Goal: Complete application form: Complete application form

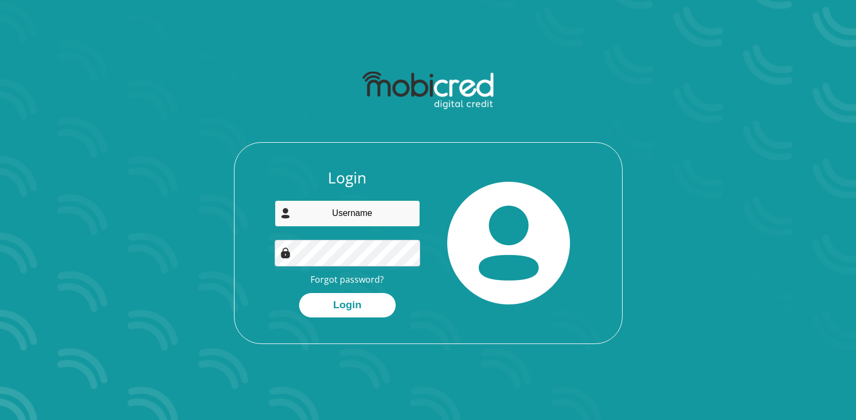
click at [369, 216] on input "email" at bounding box center [347, 213] width 145 height 27
type input "07E_Sales@tyresandmore.com"
click at [299, 293] on button "Login" at bounding box center [347, 305] width 97 height 24
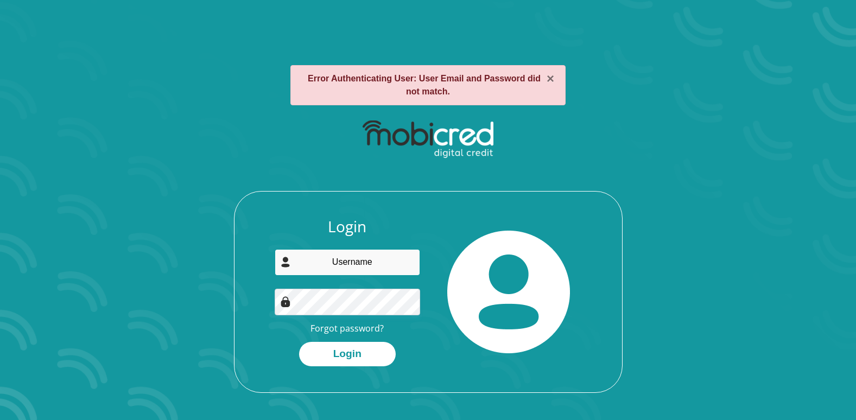
click at [333, 267] on input "email" at bounding box center [347, 262] width 145 height 27
type input "ede"
click at [363, 327] on link "Forgot password?" at bounding box center [346, 328] width 73 height 12
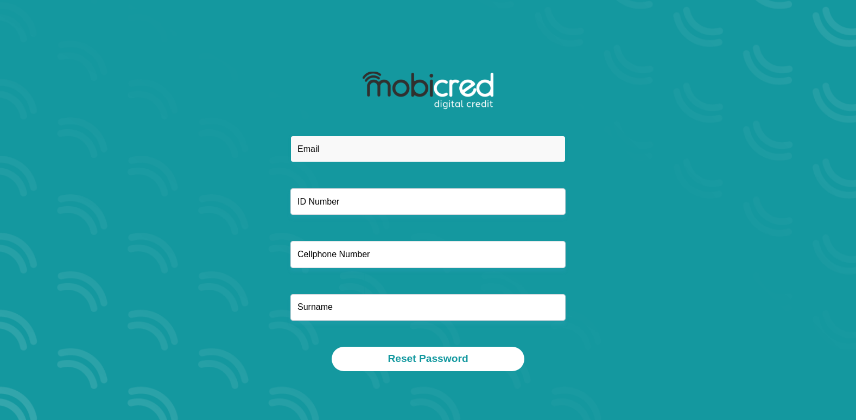
click at [326, 153] on input "email" at bounding box center [427, 149] width 275 height 27
type input "sakubendetrust706@gmail.com"
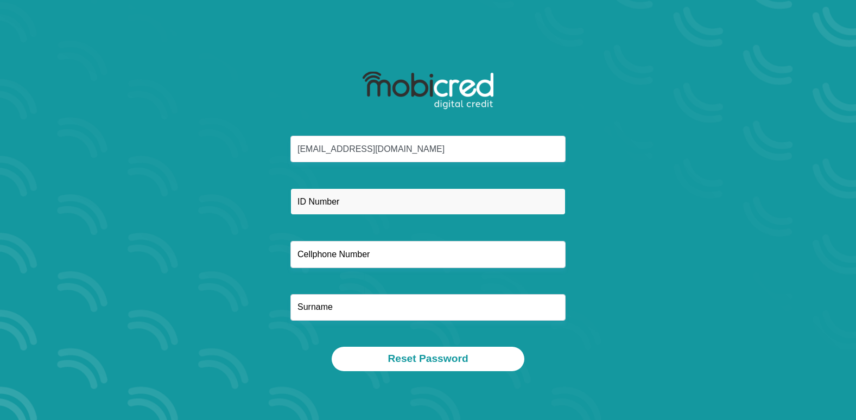
click at [342, 200] on input "text" at bounding box center [427, 201] width 275 height 27
type input "9104155431084"
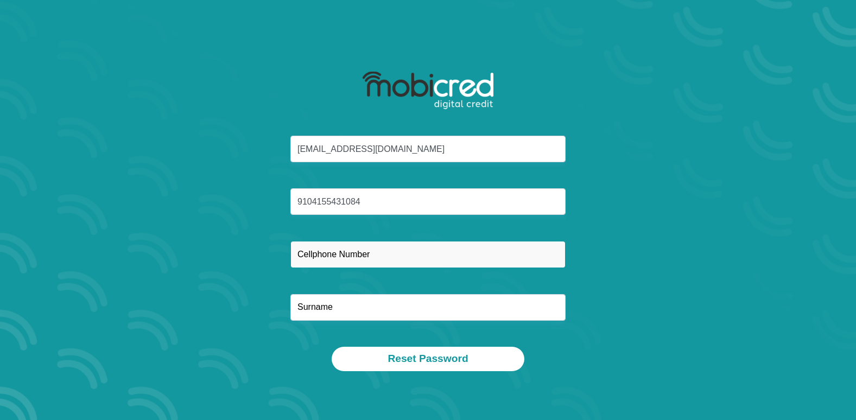
click at [362, 260] on input "text" at bounding box center [427, 254] width 275 height 27
type input "0655850283"
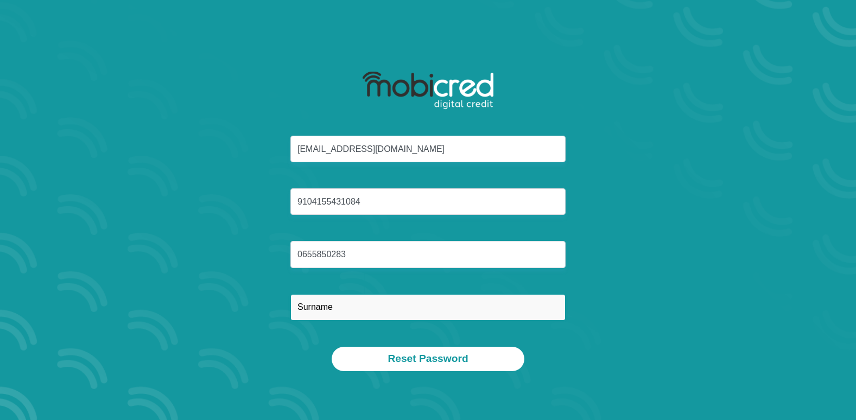
click at [345, 311] on input "text" at bounding box center [427, 307] width 275 height 27
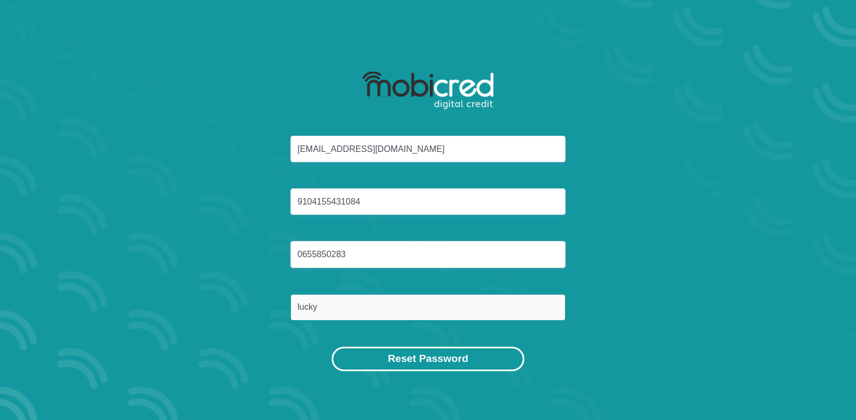
type input "lucky"
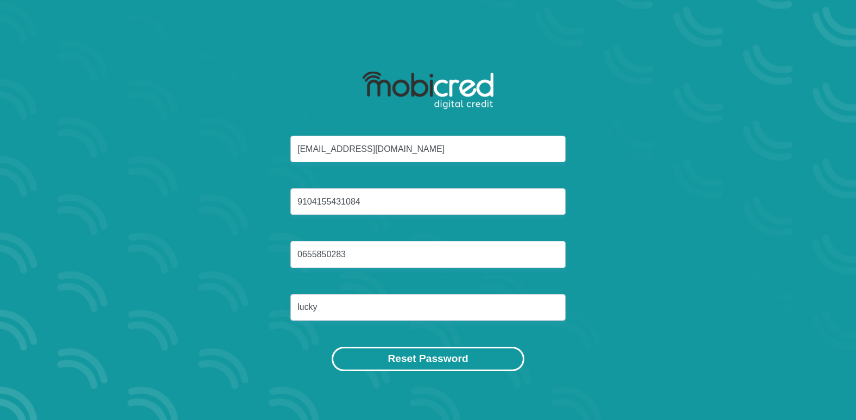
click at [413, 359] on button "Reset Password" at bounding box center [428, 359] width 192 height 24
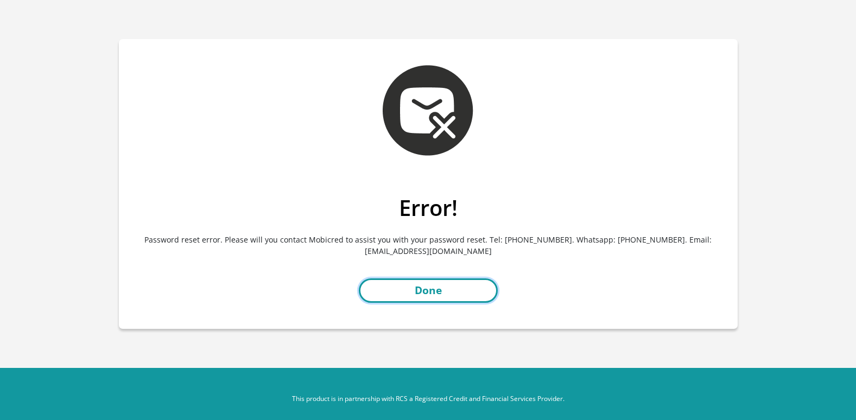
click at [426, 289] on link "Done" at bounding box center [428, 290] width 139 height 24
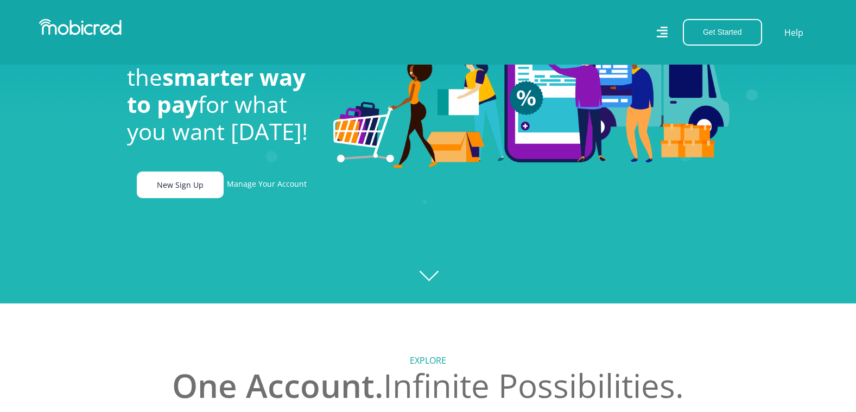
scroll to position [0, 2010]
click at [181, 193] on link "New Sign Up" at bounding box center [180, 184] width 87 height 27
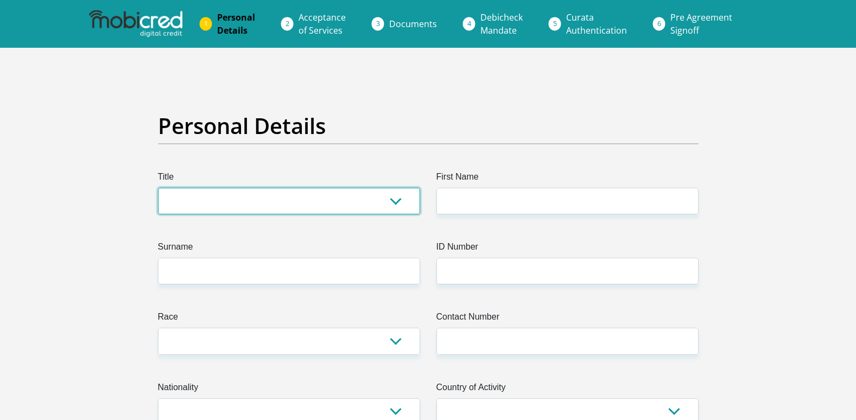
click at [395, 201] on select "Mr Ms Mrs Dr Other" at bounding box center [289, 201] width 262 height 27
select select "Mr"
click at [158, 188] on select "Mr Ms Mrs Dr Other" at bounding box center [289, 201] width 262 height 27
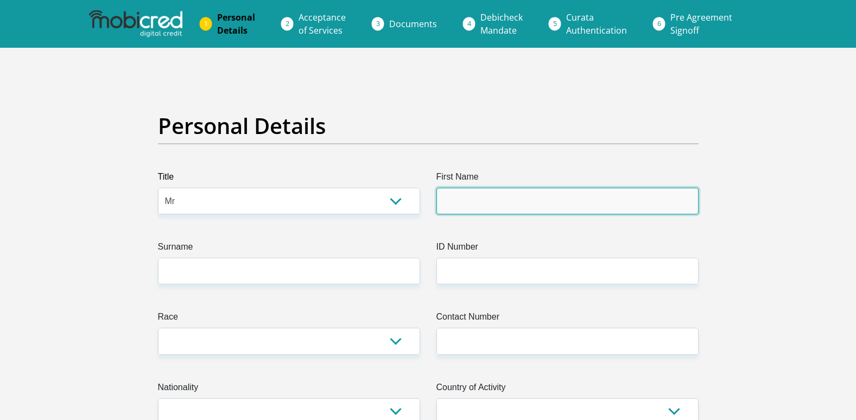
click at [496, 210] on input "First Name" at bounding box center [567, 201] width 262 height 27
type input "lucky"
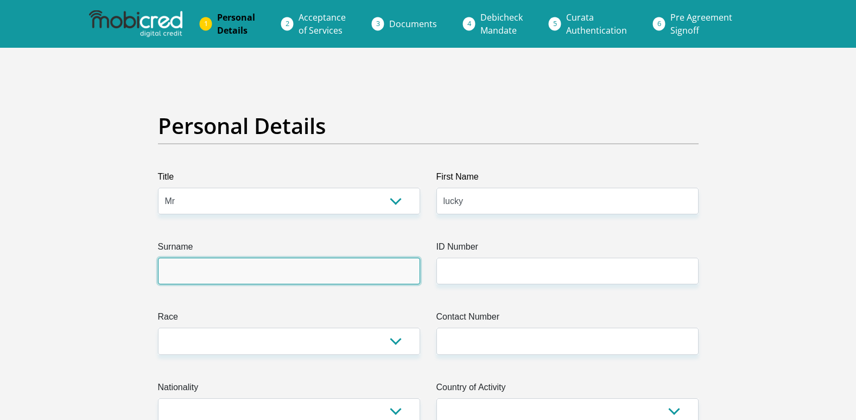
click at [316, 278] on input "Surname" at bounding box center [289, 271] width 262 height 27
type input "madia"
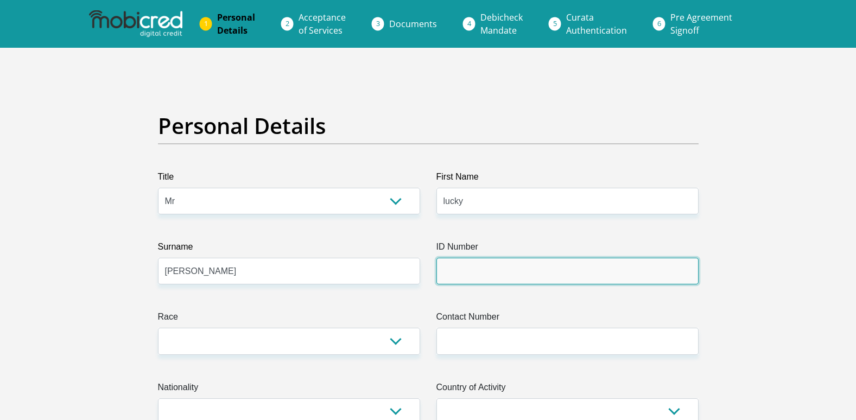
click at [457, 266] on input "ID Number" at bounding box center [567, 271] width 262 height 27
type input "9104155431084"
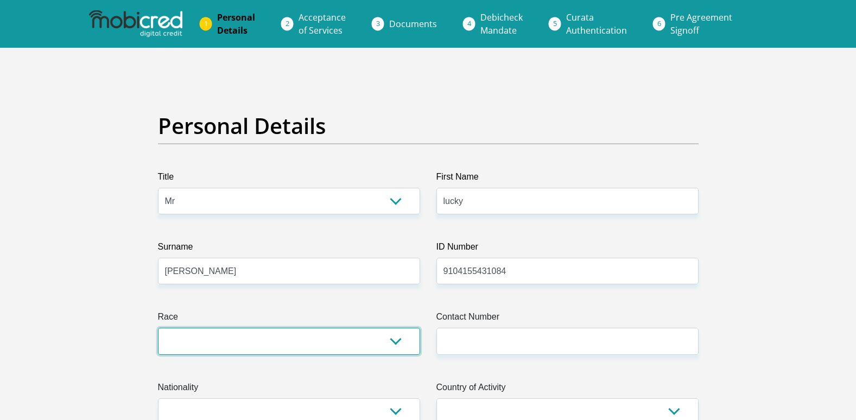
click at [395, 343] on select "Black Coloured Indian White Other" at bounding box center [289, 341] width 262 height 27
select select "1"
click at [158, 328] on select "Black Coloured Indian White Other" at bounding box center [289, 341] width 262 height 27
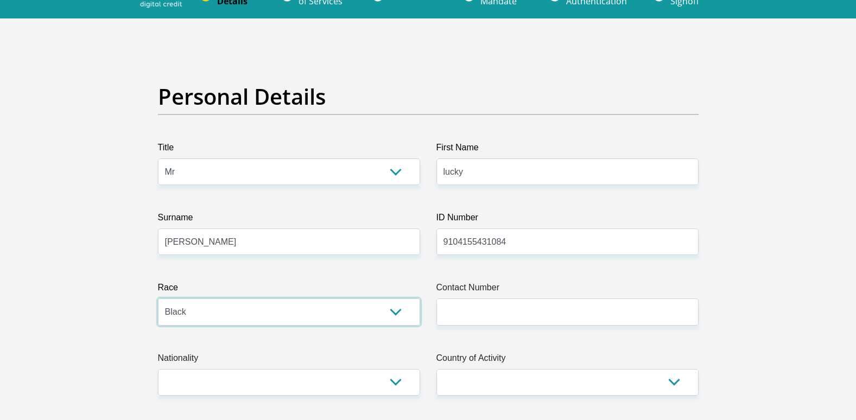
scroll to position [54, 0]
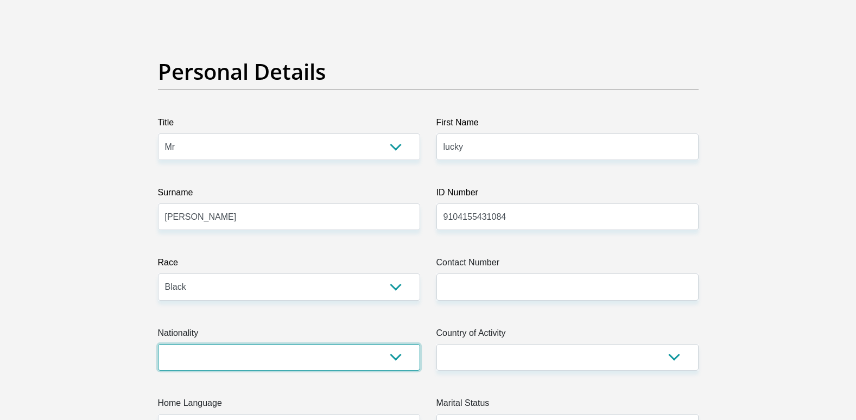
click at [396, 356] on select "South Africa Afghanistan Aland Islands Albania Algeria America Samoa American V…" at bounding box center [289, 357] width 262 height 27
select select "ZAF"
click at [158, 344] on select "South Africa Afghanistan Aland Islands Albania Algeria America Samoa American V…" at bounding box center [289, 357] width 262 height 27
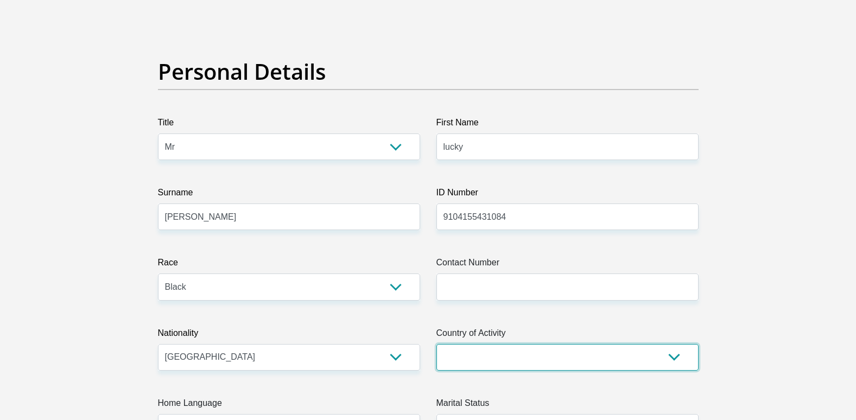
click at [674, 358] on select "South Africa Afghanistan Aland Islands Albania Algeria America Samoa American V…" at bounding box center [567, 357] width 262 height 27
select select "ZAF"
click at [436, 344] on select "South Africa Afghanistan Aland Islands Albania Algeria America Samoa American V…" at bounding box center [567, 357] width 262 height 27
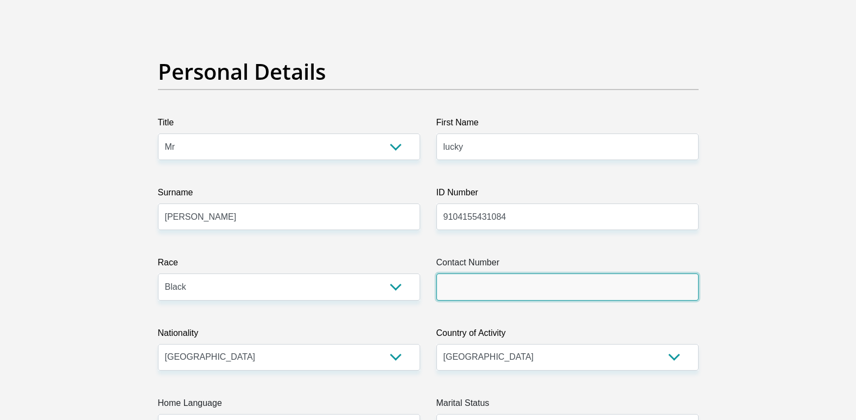
click at [475, 277] on input "Contact Number" at bounding box center [567, 286] width 262 height 27
type input "0655850283"
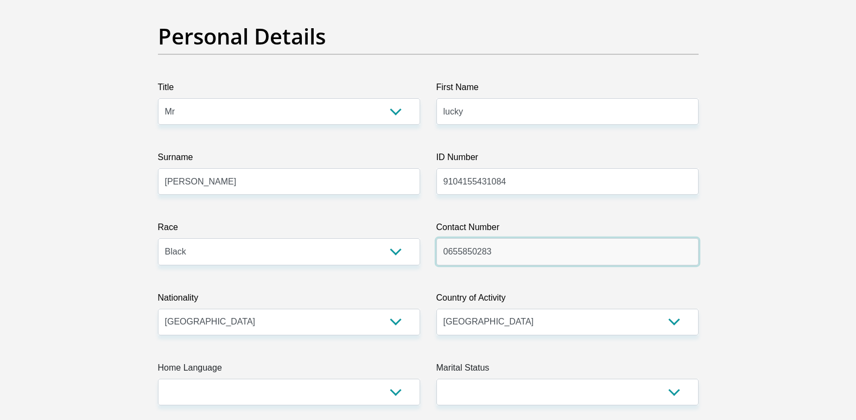
scroll to position [163, 0]
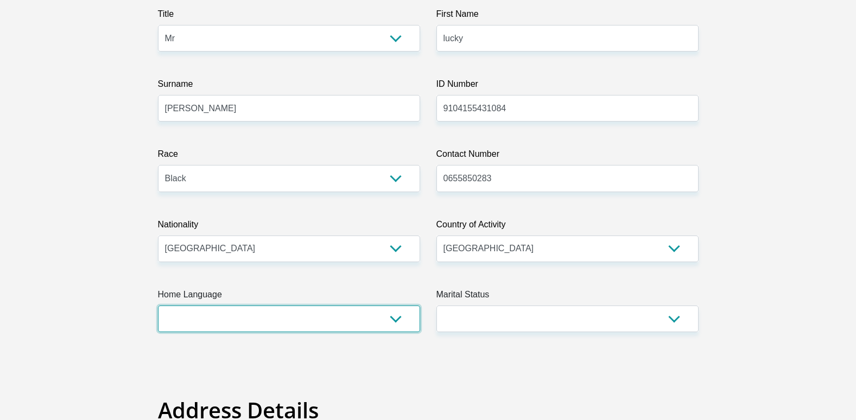
click at [395, 319] on select "Afrikaans English Sepedi South Ndebele Southern Sotho Swati Tsonga Tswana Venda…" at bounding box center [289, 318] width 262 height 27
select select "eng"
click at [158, 305] on select "Afrikaans English Sepedi South Ndebele Southern Sotho Swati Tsonga Tswana Venda…" at bounding box center [289, 318] width 262 height 27
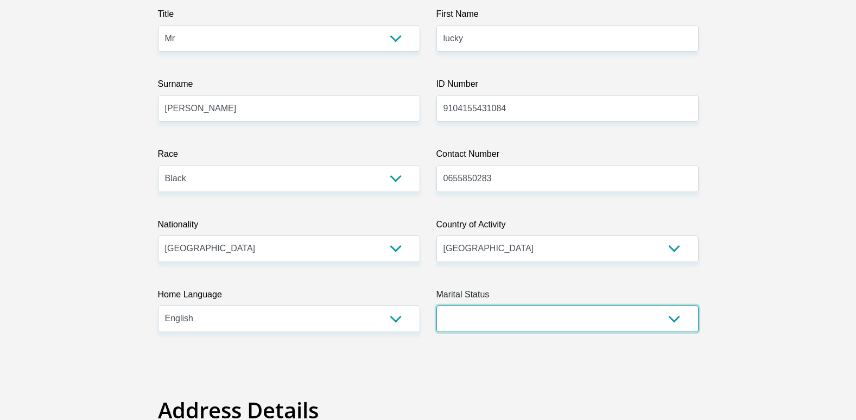
click at [674, 317] on select "Married ANC Single Divorced Widowed Married COP or Customary Law" at bounding box center [567, 318] width 262 height 27
select select "2"
click at [436, 305] on select "Married ANC Single Divorced Widowed Married COP or Customary Law" at bounding box center [567, 318] width 262 height 27
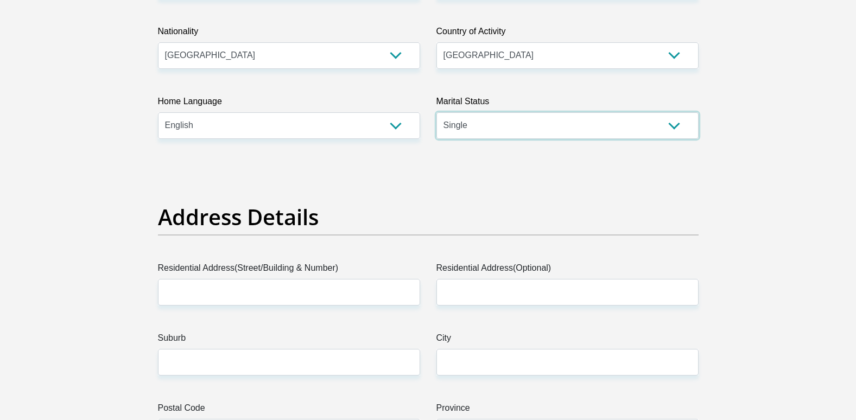
scroll to position [380, 0]
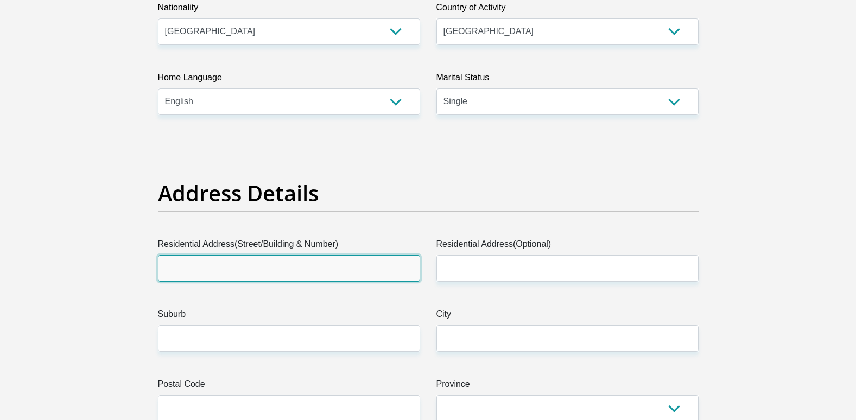
click at [353, 274] on input "Residential Address(Street/Building & Number)" at bounding box center [289, 268] width 262 height 27
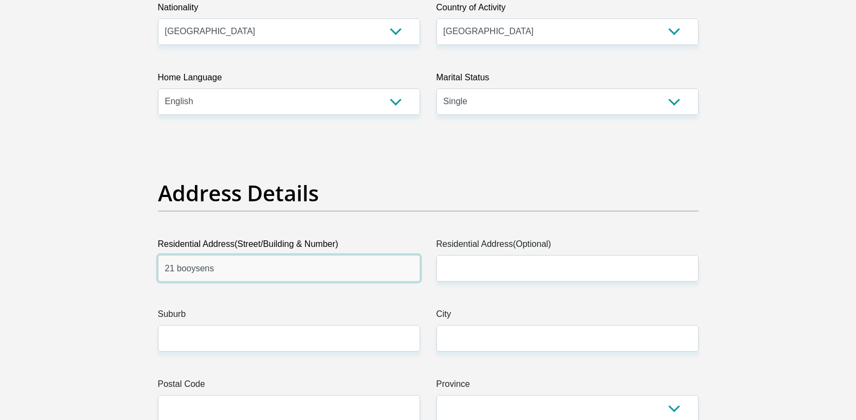
type input "21 booysens"
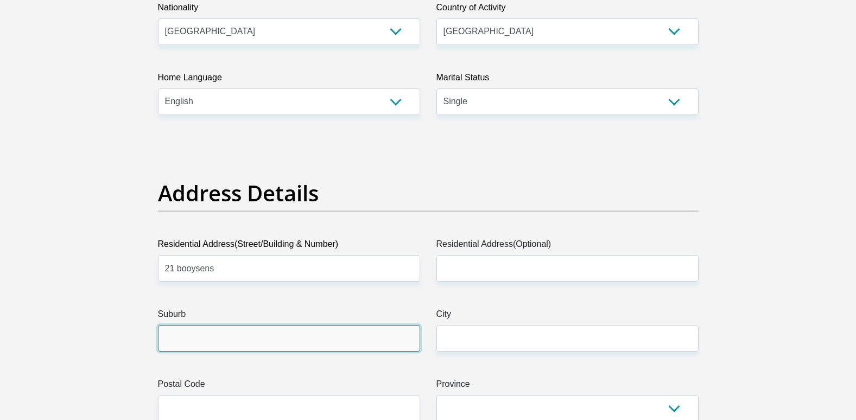
click at [365, 339] on input "Suburb" at bounding box center [289, 338] width 262 height 27
type input "johannesburg"
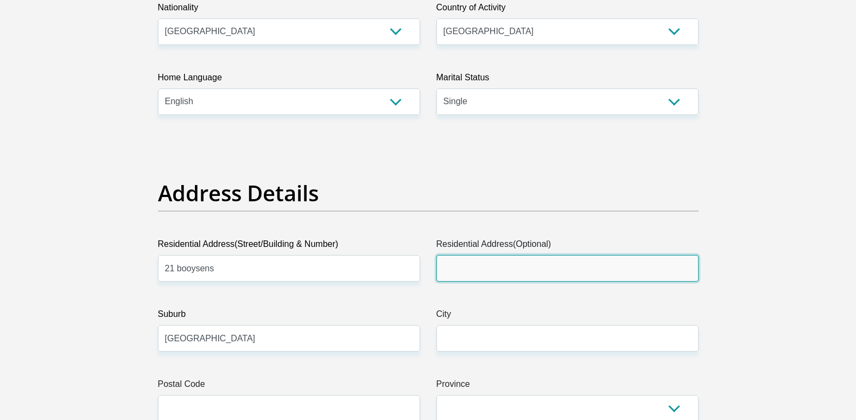
click at [472, 275] on input "Residential Address(Optional)" at bounding box center [567, 268] width 262 height 27
type input "21"
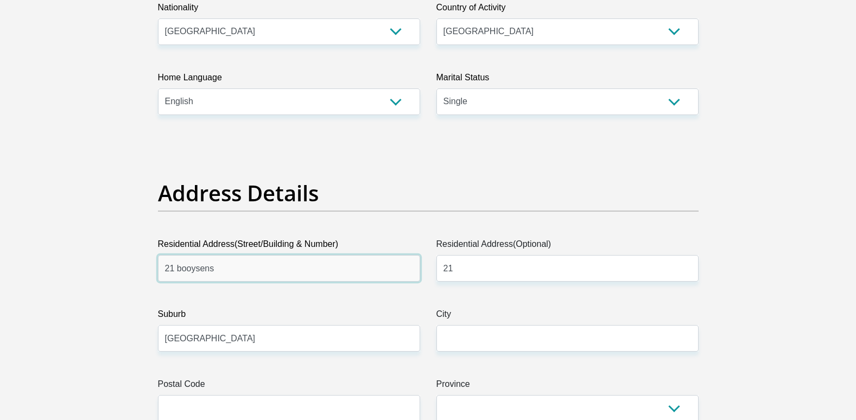
click at [251, 272] on input "21 booysens" at bounding box center [289, 268] width 262 height 27
type input "21 melville"
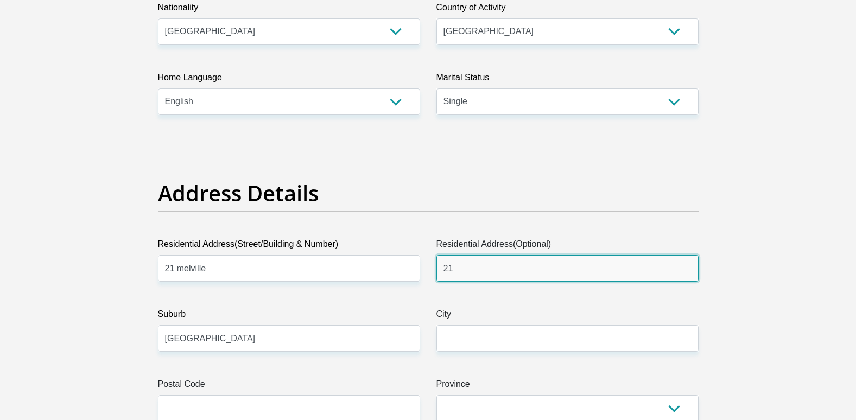
click at [465, 268] on input "21" at bounding box center [567, 268] width 262 height 27
type input "2"
type input "booysens"
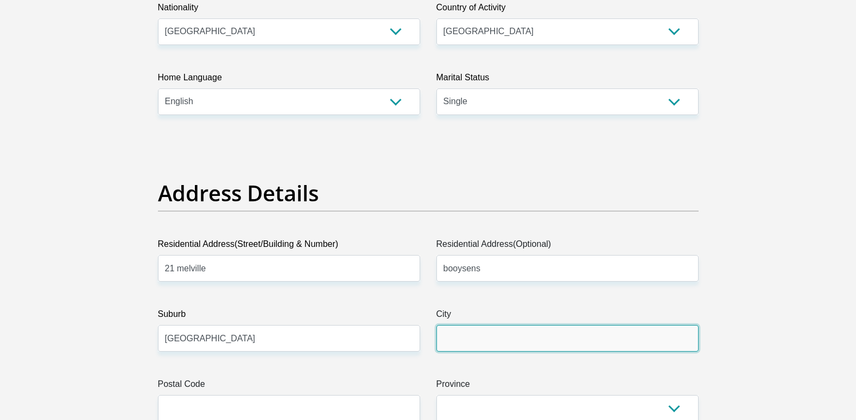
click at [478, 343] on input "City" at bounding box center [567, 338] width 262 height 27
type input "JOHANNESBURG"
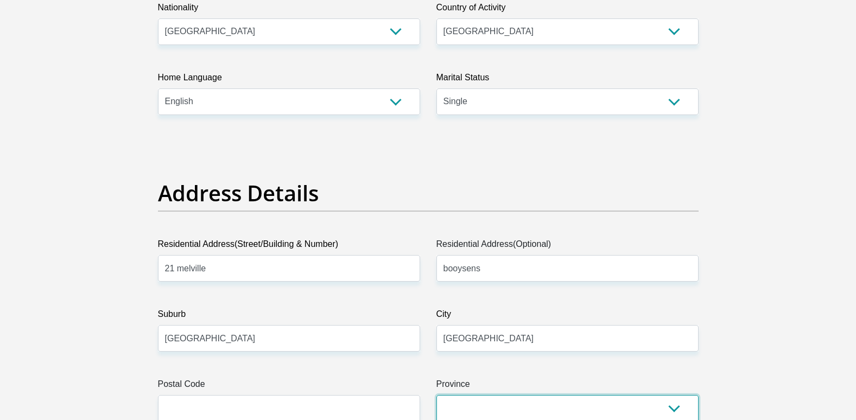
scroll to position [382, 0]
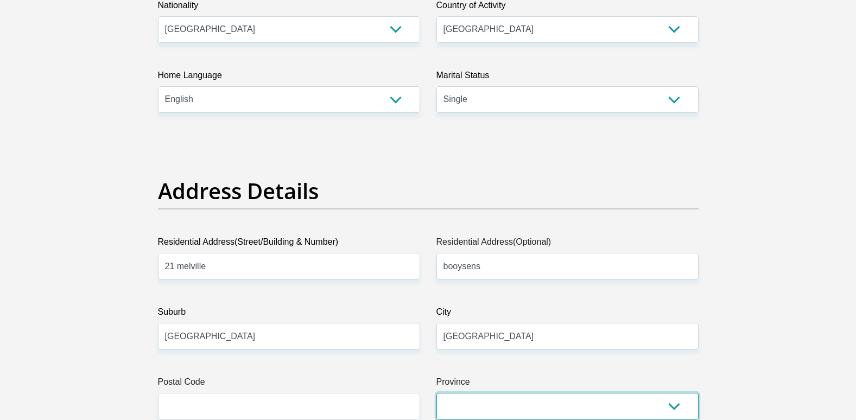
click at [672, 409] on select "Eastern Cape Free State Gauteng KwaZulu-Natal Limpopo Mpumalanga Northern Cape …" at bounding box center [567, 406] width 262 height 27
select select "Gauteng"
click at [436, 393] on select "Eastern Cape Free State Gauteng KwaZulu-Natal Limpopo Mpumalanga Northern Cape …" at bounding box center [567, 406] width 262 height 27
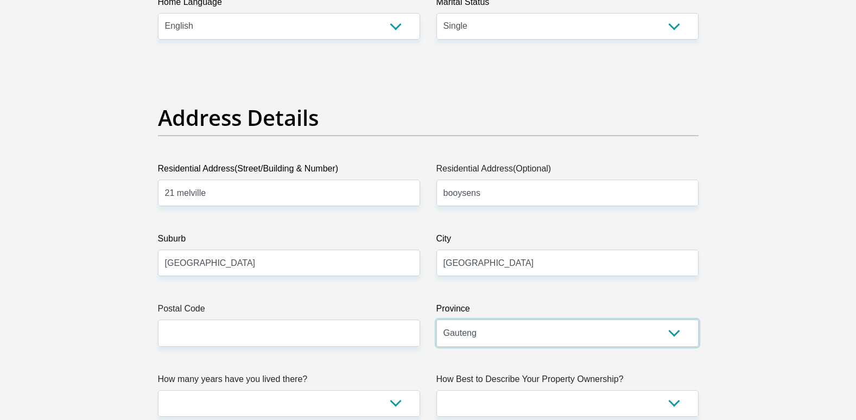
scroll to position [436, 0]
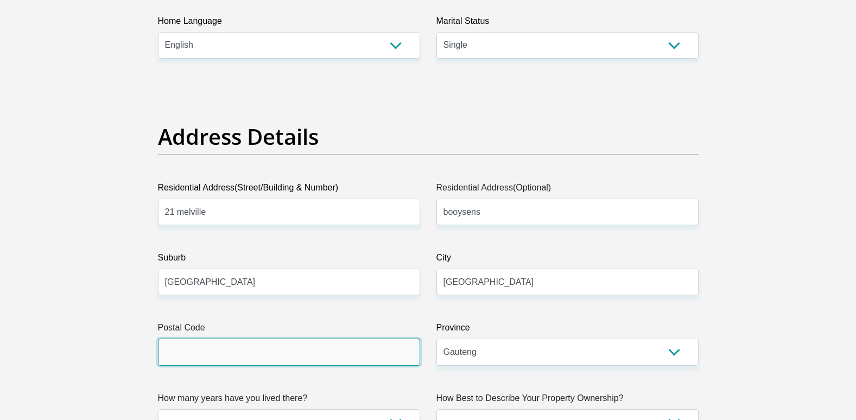
click at [345, 358] on input "Postal Code" at bounding box center [289, 352] width 262 height 27
type input "1609"
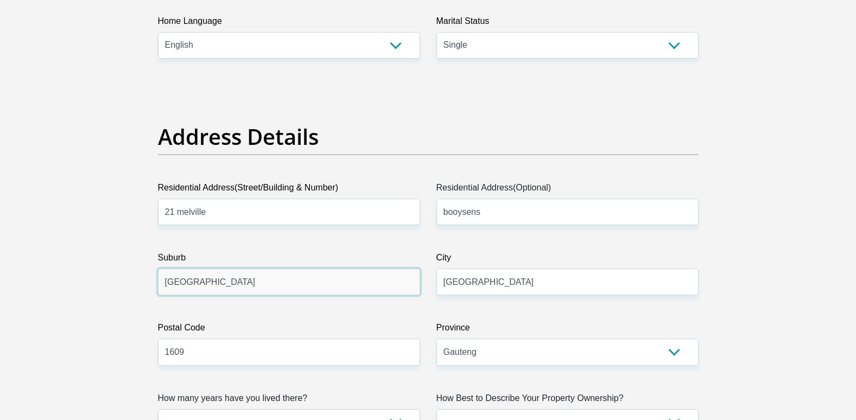
click at [272, 285] on input "johannesburg" at bounding box center [289, 282] width 262 height 27
type input "j"
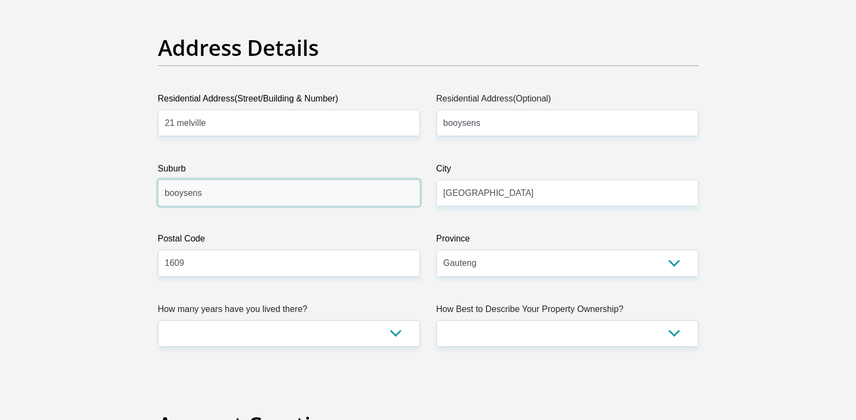
scroll to position [545, 0]
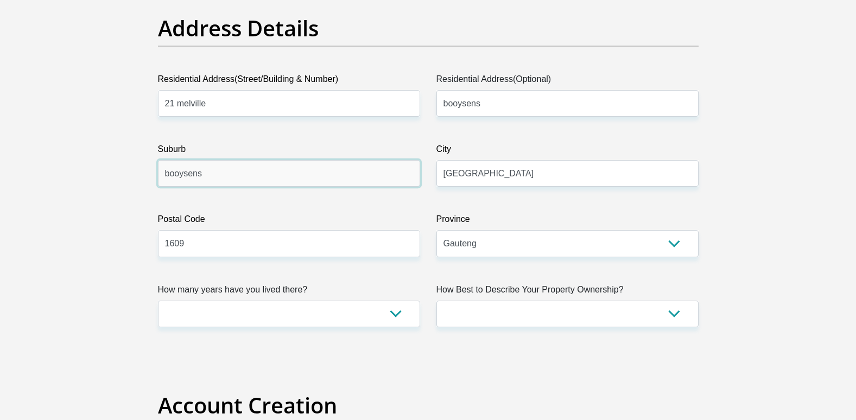
type input "booysens"
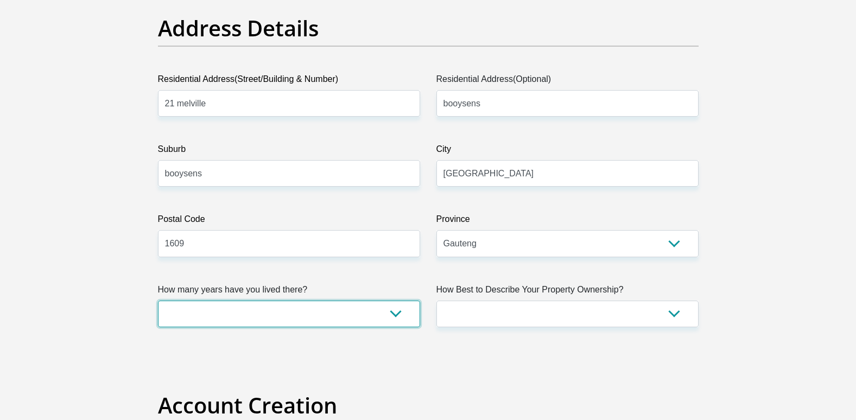
click at [229, 309] on select "less than 1 year 1-3 years 3-5 years 5+ years" at bounding box center [289, 314] width 262 height 27
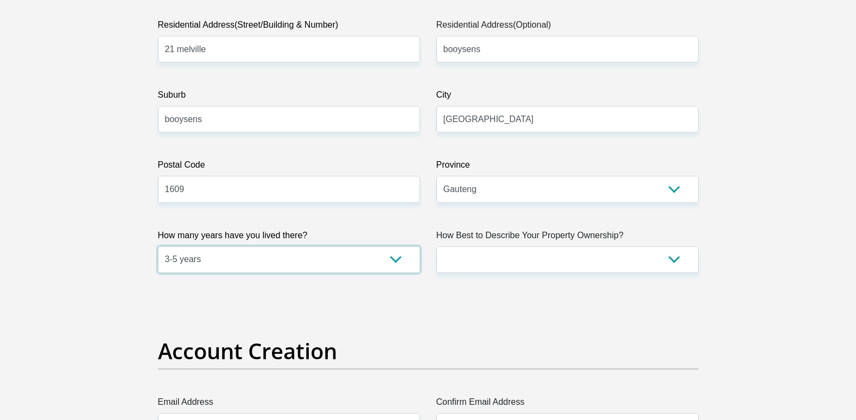
click at [394, 258] on select "less than 1 year 1-3 years 3-5 years 5+ years" at bounding box center [289, 259] width 262 height 27
select select "5"
click at [158, 246] on select "less than 1 year 1-3 years 3-5 years 5+ years" at bounding box center [289, 259] width 262 height 27
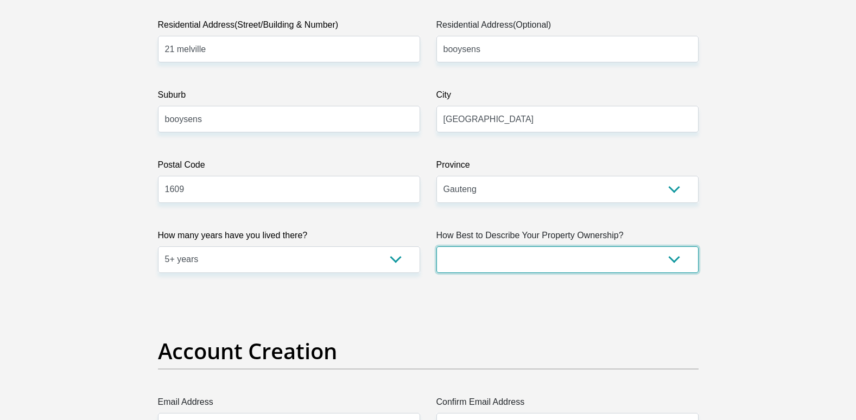
click at [675, 257] on select "Owned Rented Family Owned Company Dwelling" at bounding box center [567, 259] width 262 height 27
select select "Rented"
click at [436, 246] on select "Owned Rented Family Owned Company Dwelling" at bounding box center [567, 259] width 262 height 27
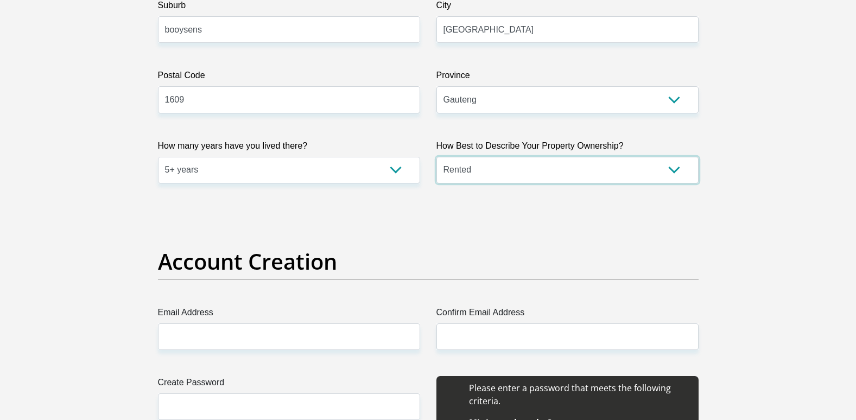
scroll to position [708, 0]
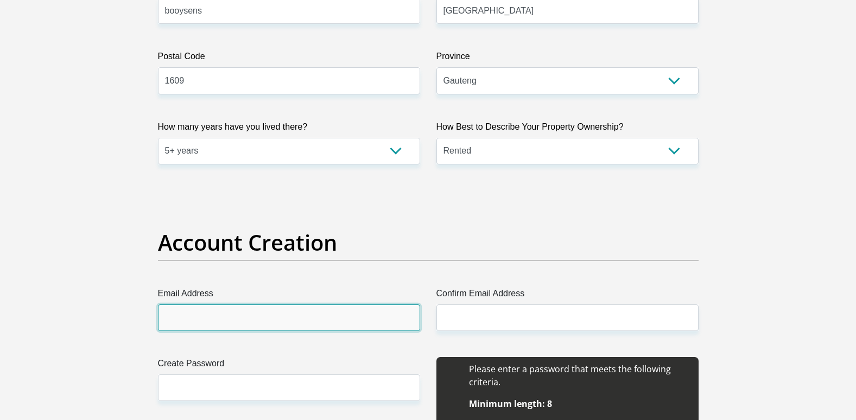
click at [358, 321] on input "Email Address" at bounding box center [289, 317] width 262 height 27
type input "sakubendetrust706@gmail.com"
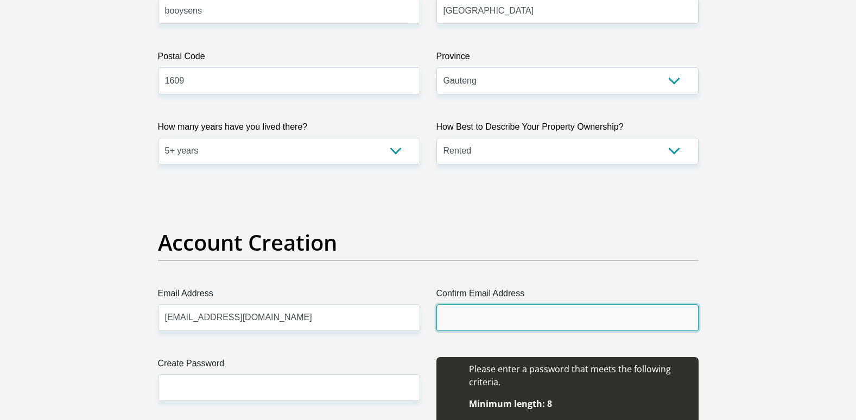
type input "sakubendetrust706@gmail.com"
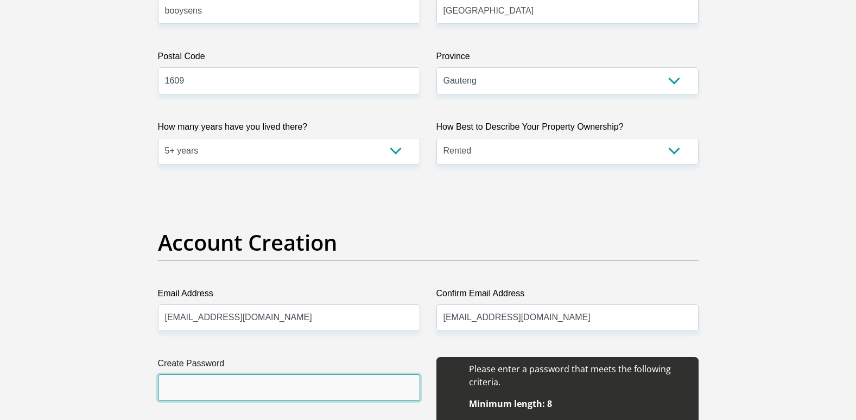
click at [235, 383] on input "Create Password" at bounding box center [289, 387] width 262 height 27
type input "1"
type input "Trust1958"
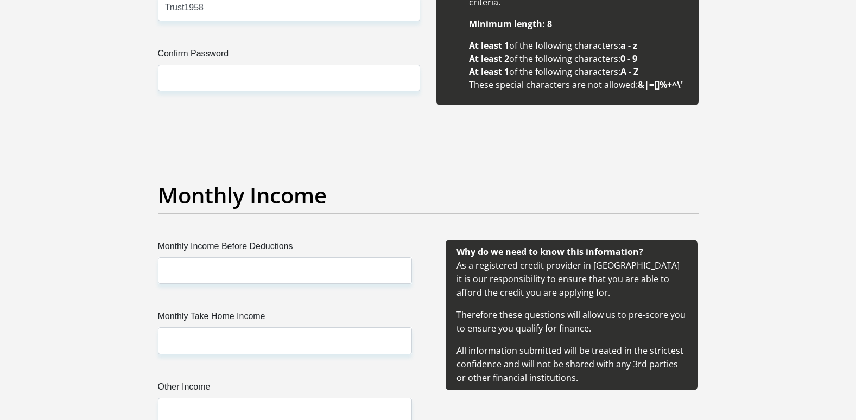
scroll to position [1142, 0]
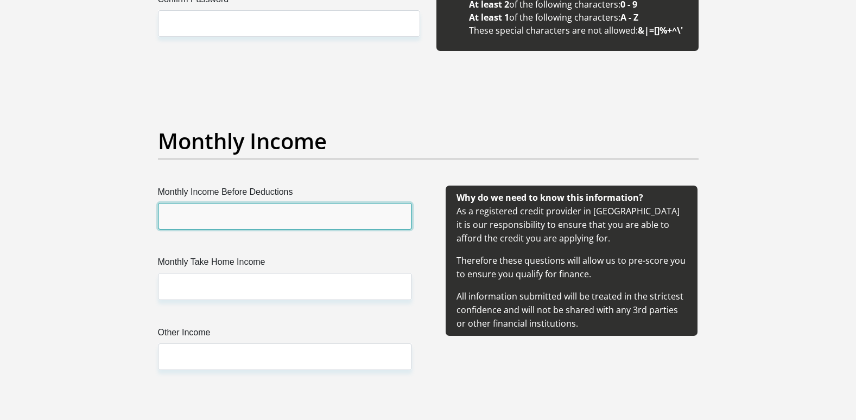
click at [232, 212] on input "Monthly Income Before Deductions" at bounding box center [285, 216] width 254 height 27
type input "16000"
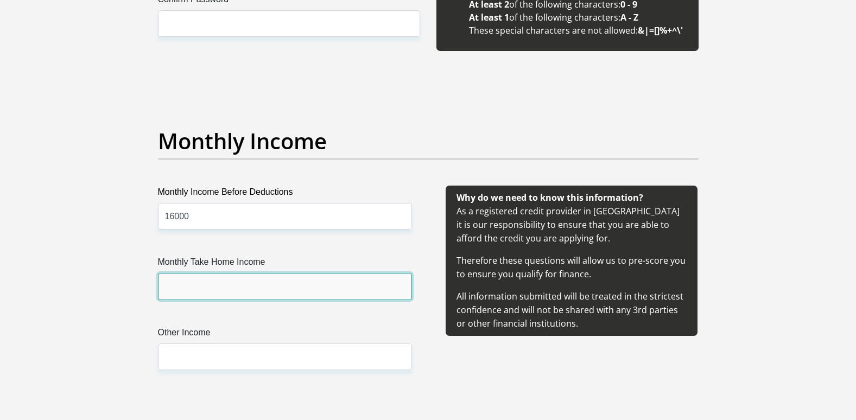
click at [202, 274] on input "Monthly Take Home Income" at bounding box center [285, 286] width 254 height 27
type input "13000"
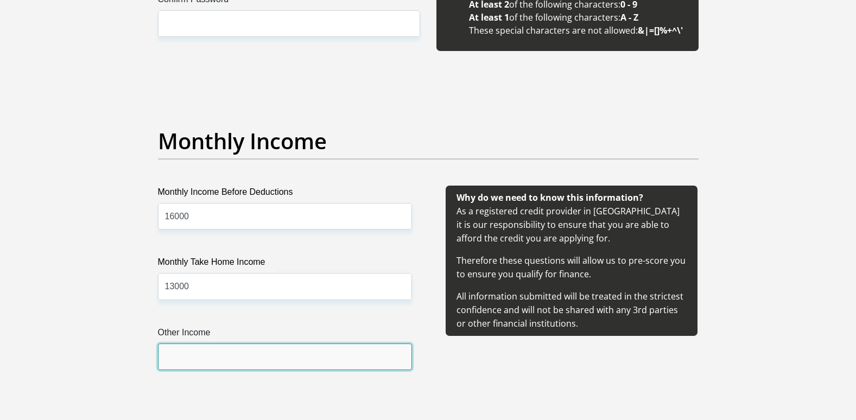
click at [218, 353] on input "Other Income" at bounding box center [285, 356] width 254 height 27
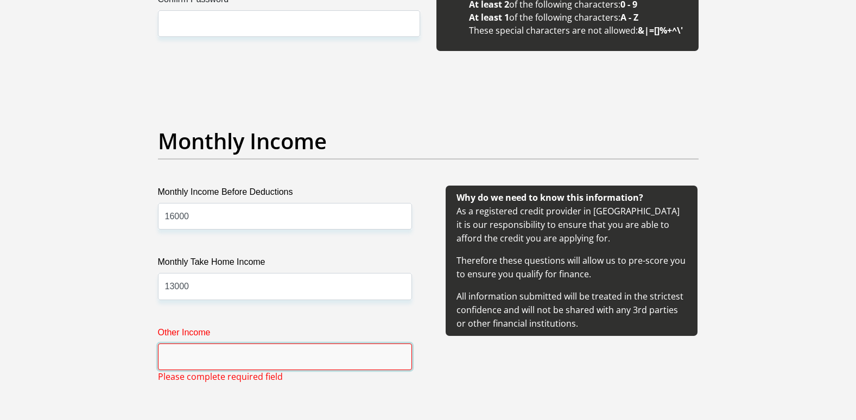
click at [224, 358] on input "Other Income" at bounding box center [285, 356] width 254 height 27
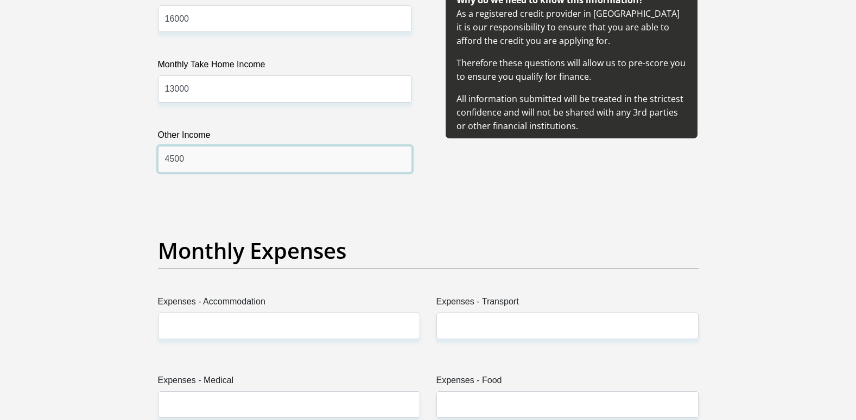
scroll to position [1359, 0]
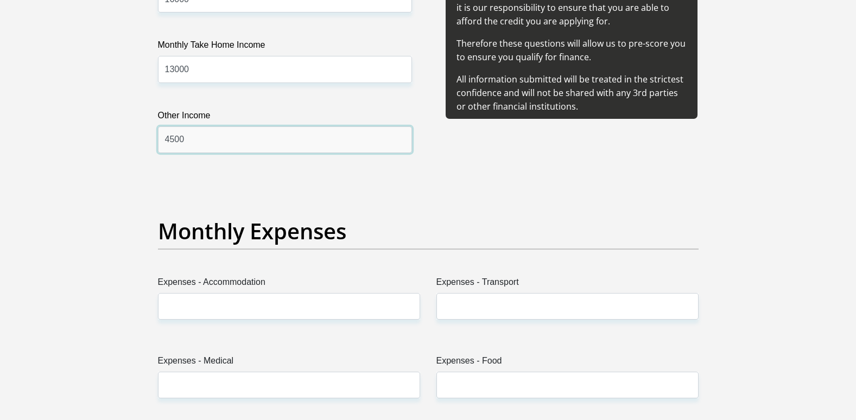
type input "4500"
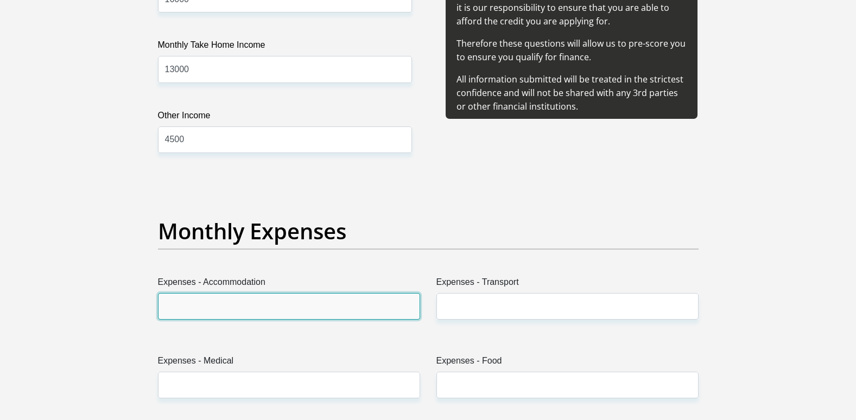
click at [218, 314] on input "Expenses - Accommodation" at bounding box center [289, 306] width 262 height 27
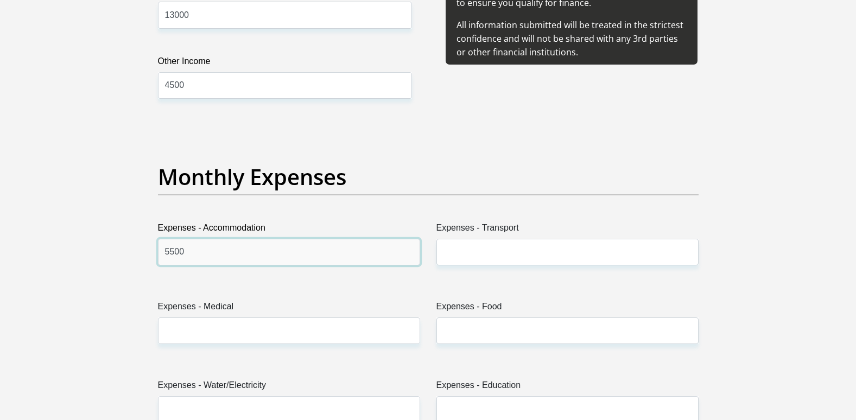
scroll to position [1467, 0]
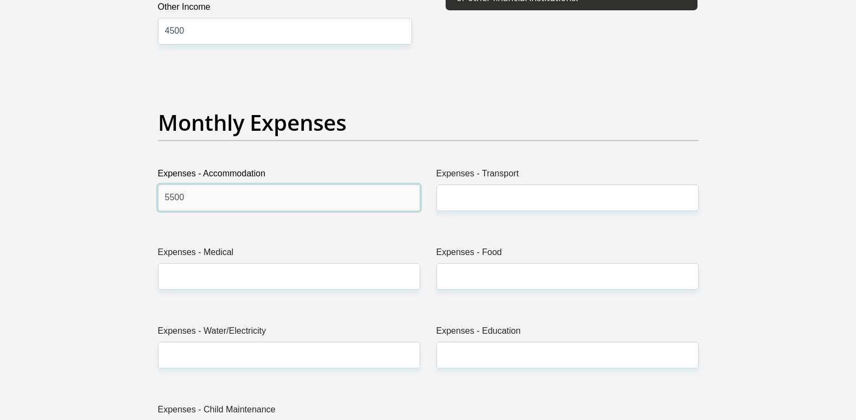
type input "5500"
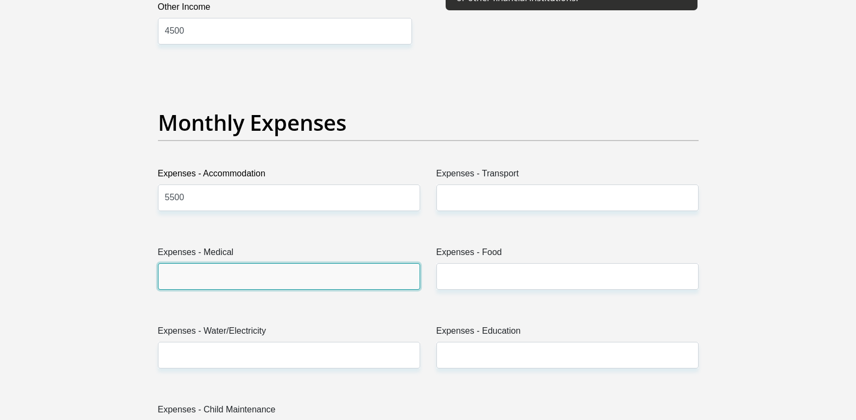
click at [194, 281] on input "Expenses - Medical" at bounding box center [289, 276] width 262 height 27
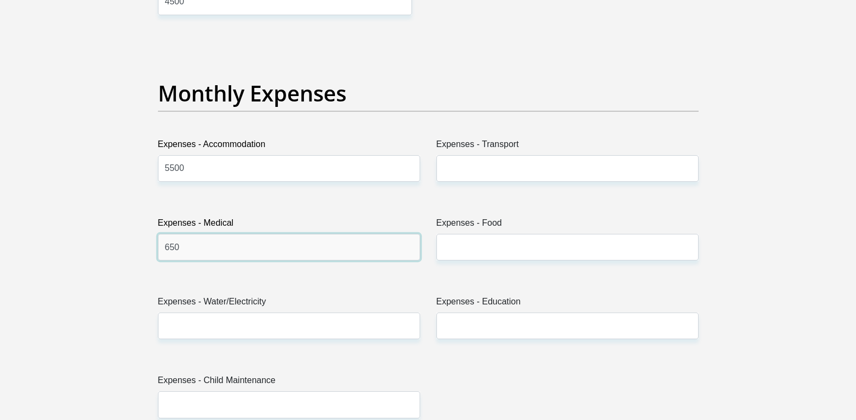
scroll to position [1522, 0]
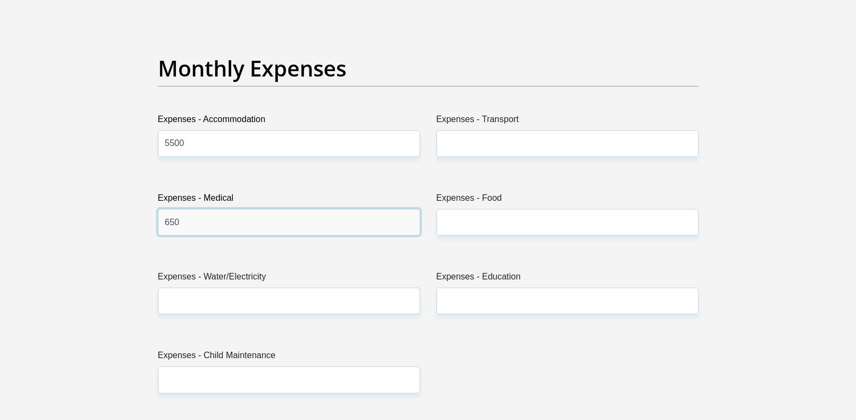
type input "650"
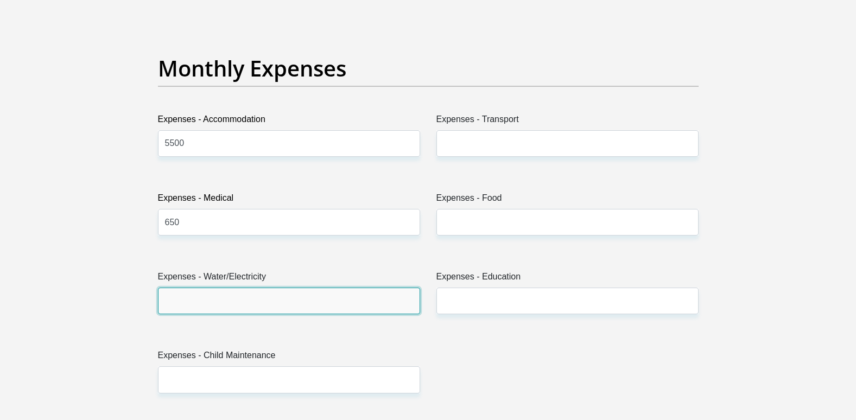
click at [197, 297] on input "Expenses - Water/Electricity" at bounding box center [289, 301] width 262 height 27
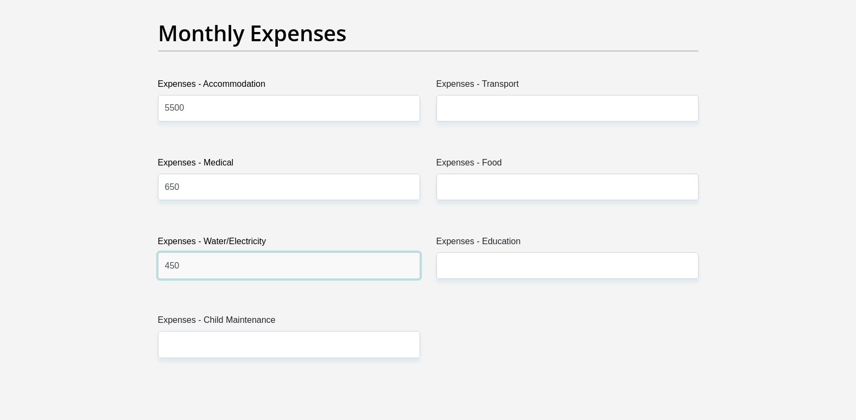
scroll to position [1576, 0]
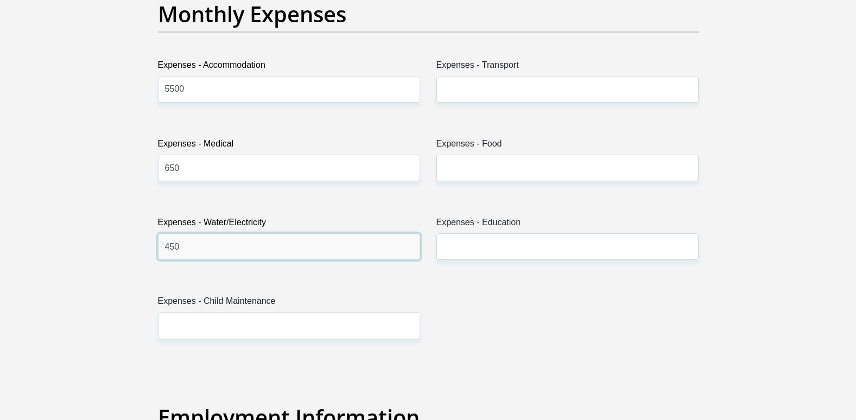
type input "450"
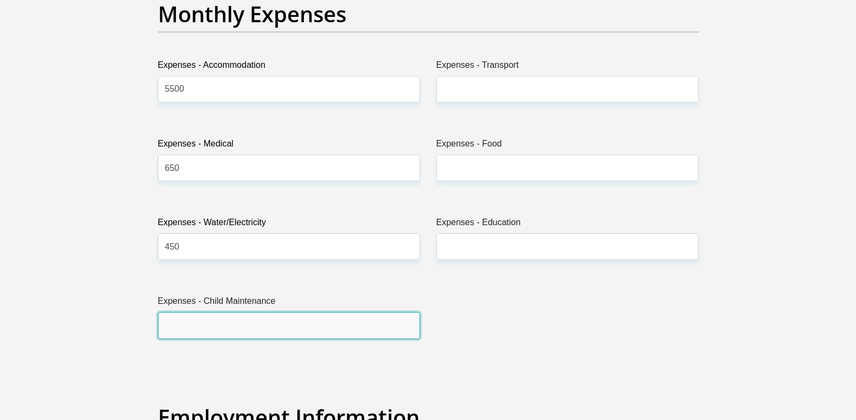
click at [224, 319] on input "Expenses - Child Maintenance" at bounding box center [289, 325] width 262 height 27
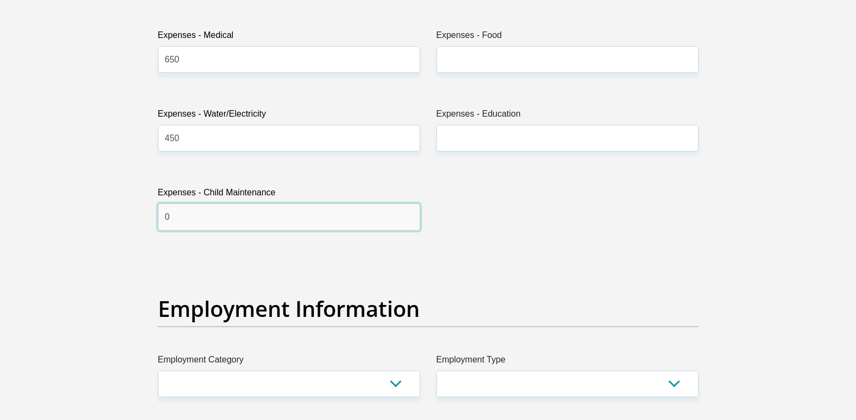
scroll to position [1739, 0]
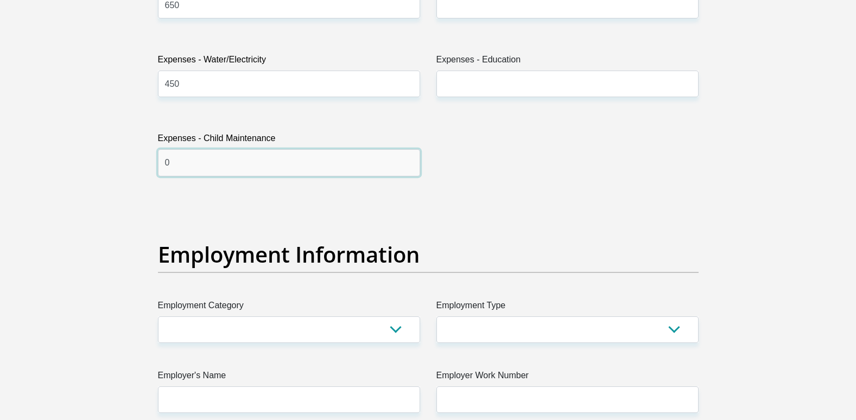
type input "0"
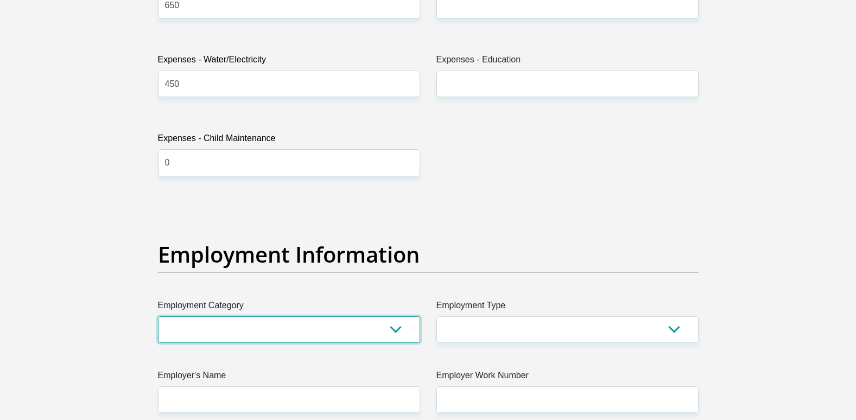
click at [397, 327] on select "AGRICULTURE ALCOHOL & TOBACCO CONSTRUCTION MATERIALS METALLURGY EQUIPMENT FOR R…" at bounding box center [289, 329] width 262 height 27
select select "14"
click at [158, 316] on select "AGRICULTURE ALCOHOL & TOBACCO CONSTRUCTION MATERIALS METALLURGY EQUIPMENT FOR R…" at bounding box center [289, 329] width 262 height 27
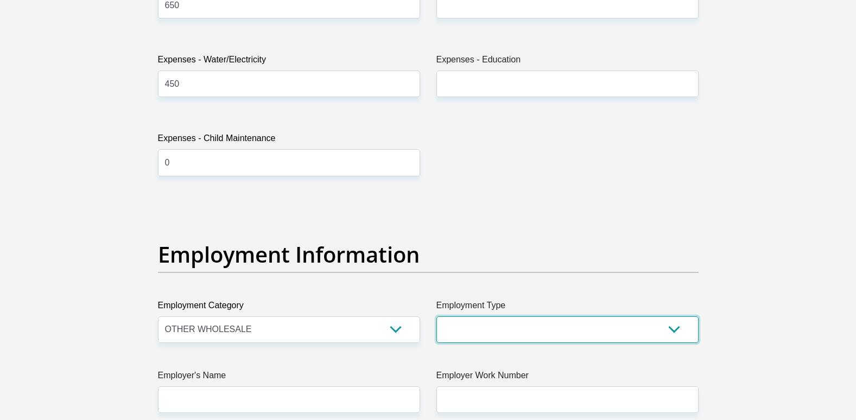
click at [674, 330] on select "College/Lecturer Craft Seller Creative Driver Executive Farmer Forces - Non Com…" at bounding box center [567, 329] width 262 height 27
select select "Sales"
click at [436, 316] on select "College/Lecturer Craft Seller Creative Driver Executive Farmer Forces - Non Com…" at bounding box center [567, 329] width 262 height 27
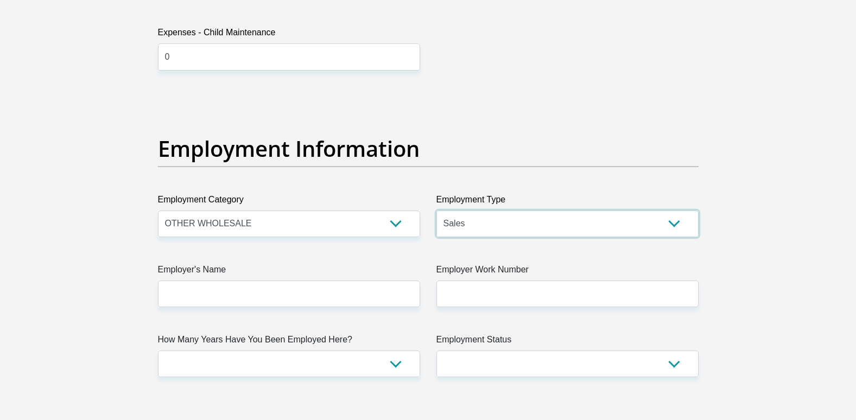
scroll to position [1847, 0]
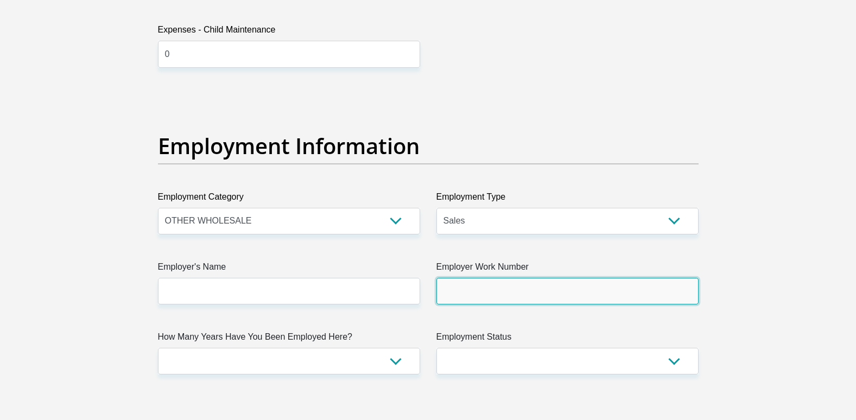
click at [448, 292] on input "Employer Work Number" at bounding box center [567, 291] width 262 height 27
type input "0116091323"
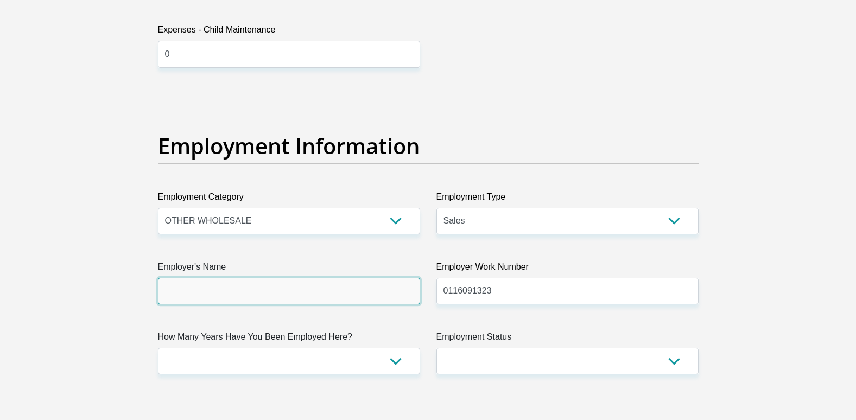
click at [309, 294] on input "Employer's Name" at bounding box center [289, 291] width 262 height 27
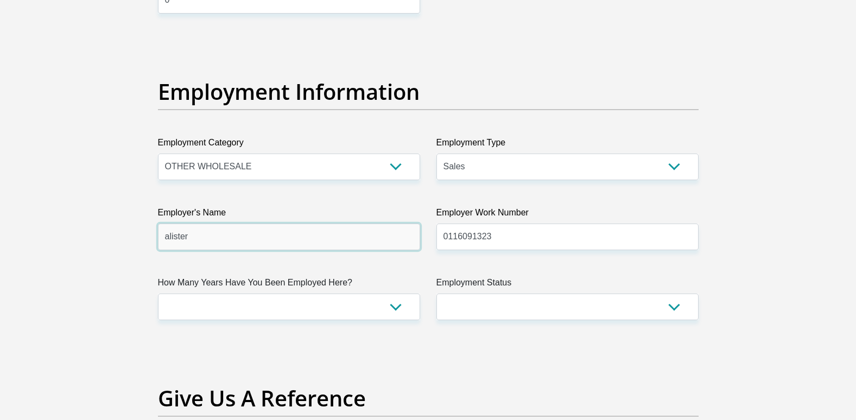
type input "alister"
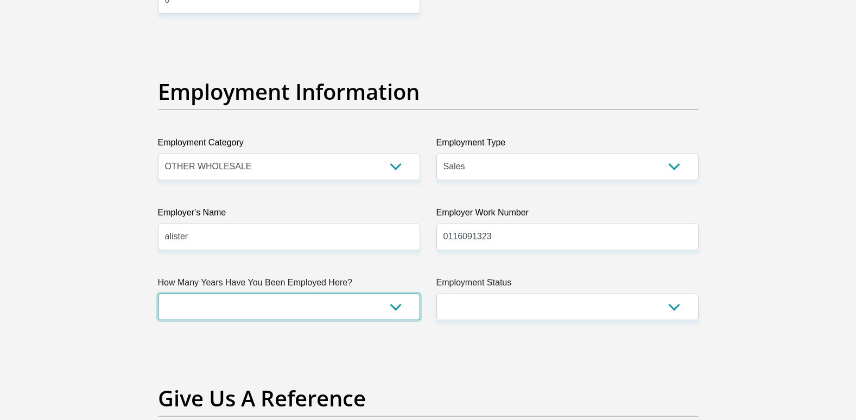
click at [308, 309] on select "less than 1 year 1-3 years 3-5 years 5+ years" at bounding box center [289, 307] width 262 height 27
click at [392, 306] on select "less than 1 year 1-3 years 3-5 years 5+ years" at bounding box center [289, 307] width 262 height 27
select select "60"
click at [158, 294] on select "less than 1 year 1-3 years 3-5 years 5+ years" at bounding box center [289, 307] width 262 height 27
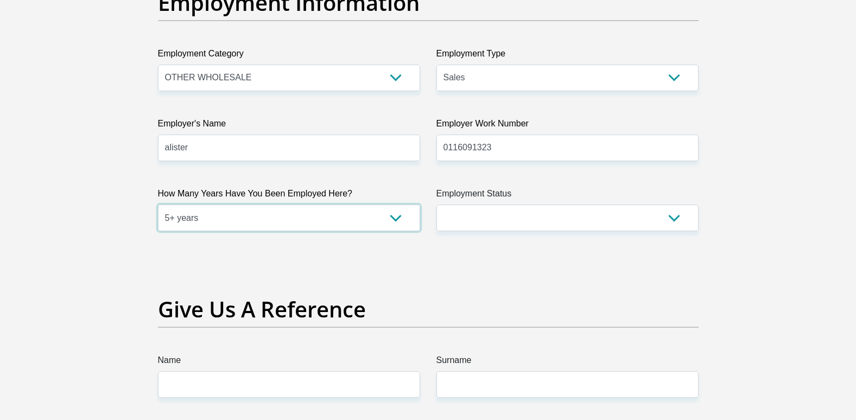
scroll to position [2010, 0]
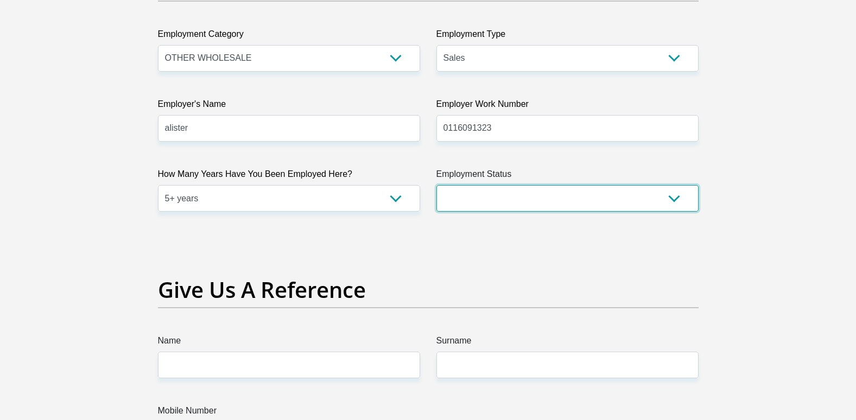
click at [674, 197] on select "Permanent/Full-time Part-time/Casual Contract Worker Self-Employed Housewife Re…" at bounding box center [567, 198] width 262 height 27
select select "1"
click at [436, 185] on select "Permanent/Full-time Part-time/Casual Contract Worker Self-Employed Housewife Re…" at bounding box center [567, 198] width 262 height 27
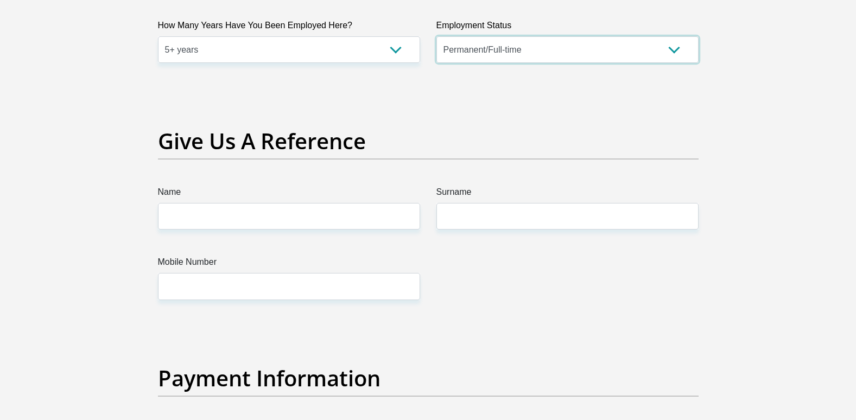
scroll to position [2173, 0]
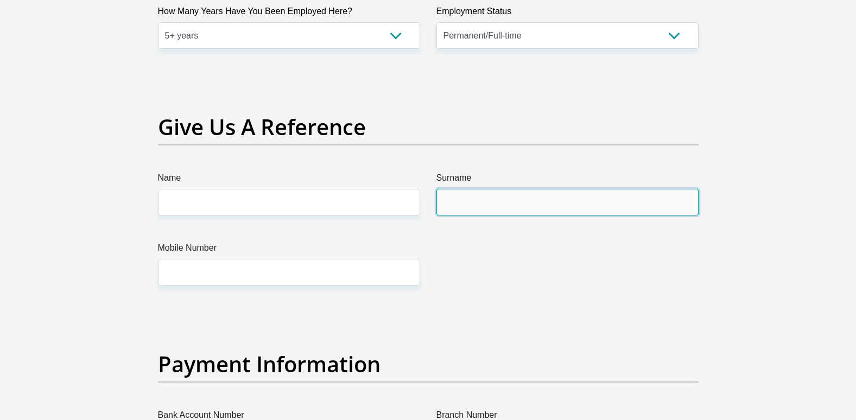
click at [482, 196] on input "Surname" at bounding box center [567, 202] width 262 height 27
type input "madia"
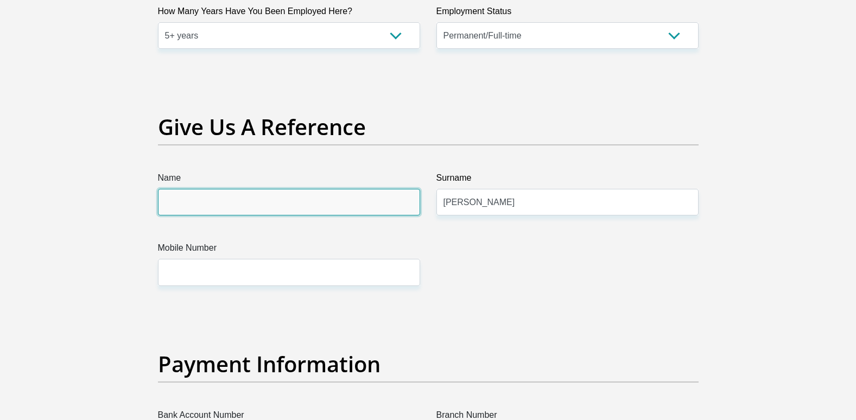
click at [235, 200] on input "Name" at bounding box center [289, 202] width 262 height 27
type input "lucky"
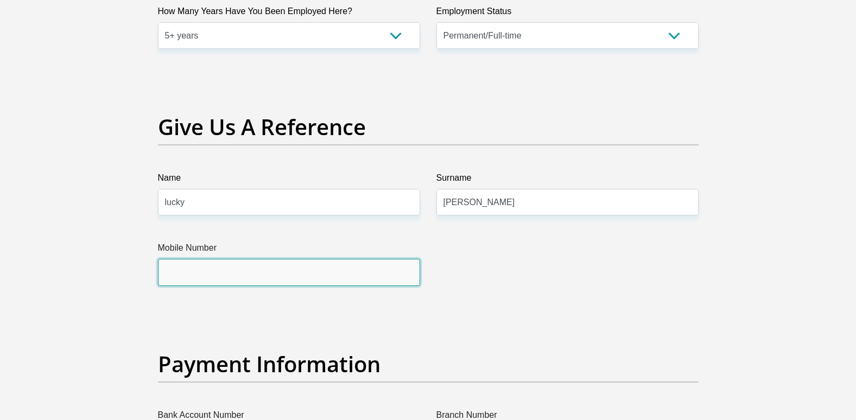
click at [218, 269] on input "Mobile Number" at bounding box center [289, 272] width 262 height 27
type input "0655850283"
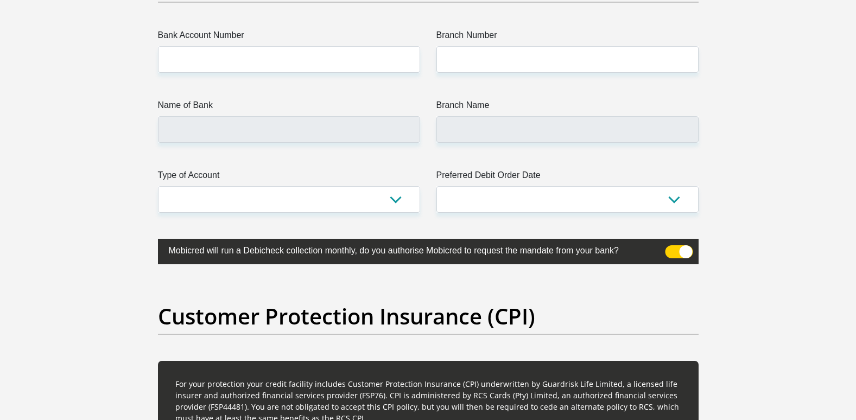
scroll to position [2498, 0]
